Goal: Information Seeking & Learning: Learn about a topic

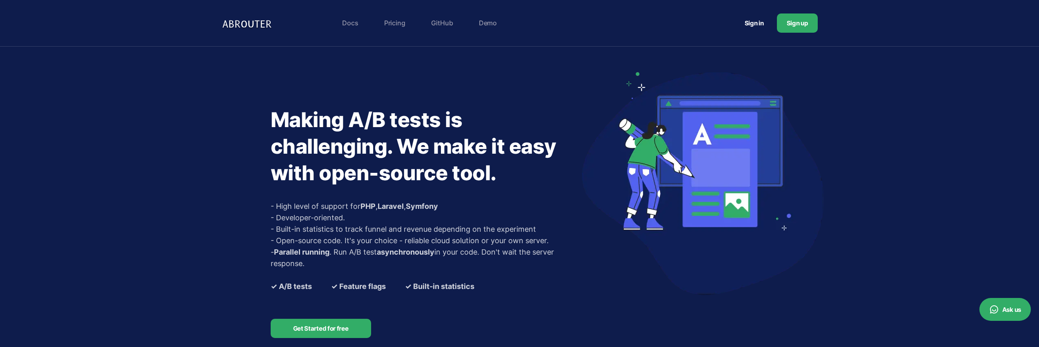
click at [407, 18] on link "Pricing" at bounding box center [394, 23] width 29 height 16
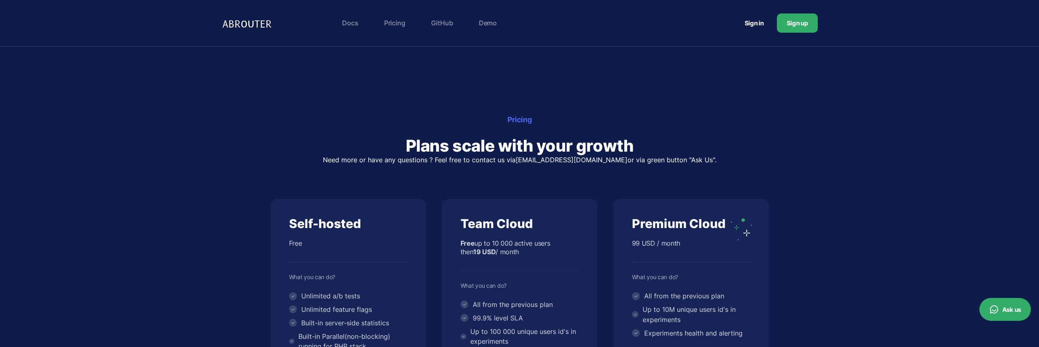
click at [244, 26] on img at bounding box center [248, 23] width 53 height 17
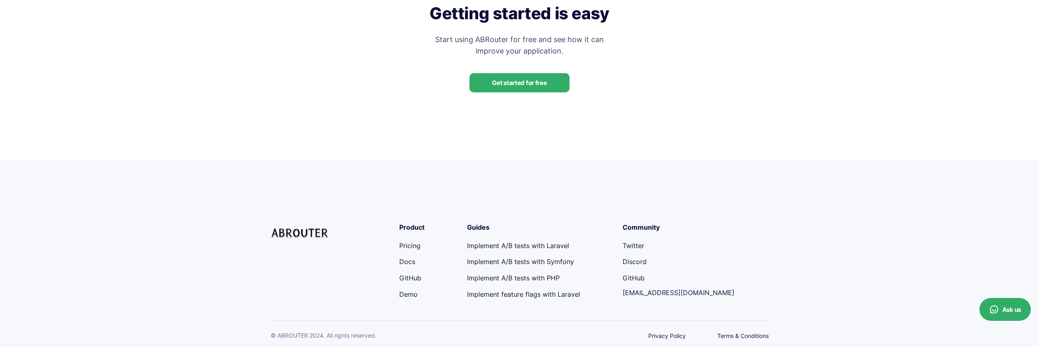
scroll to position [2099, 0]
click at [406, 265] on link "Docs" at bounding box center [407, 261] width 16 height 8
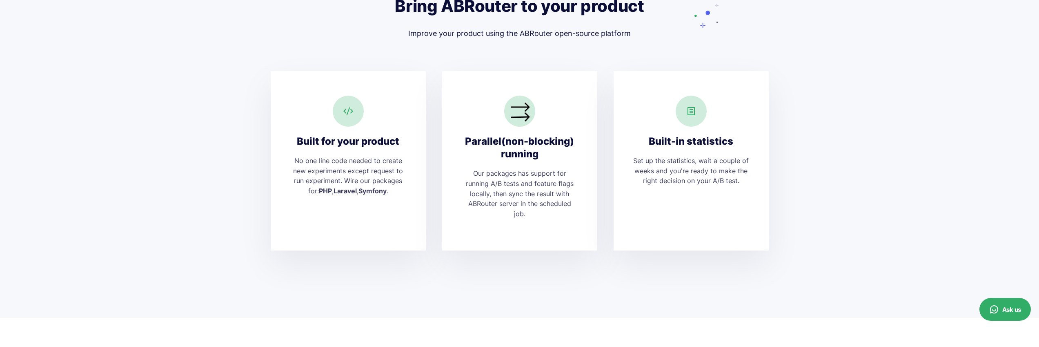
scroll to position [1714, 0]
